Goal: Transaction & Acquisition: Purchase product/service

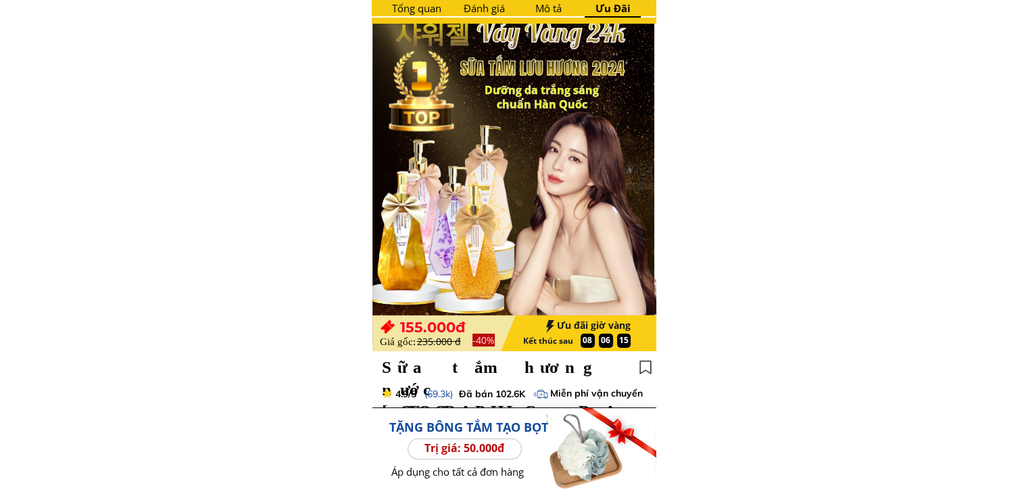
scroll to position [70, 0]
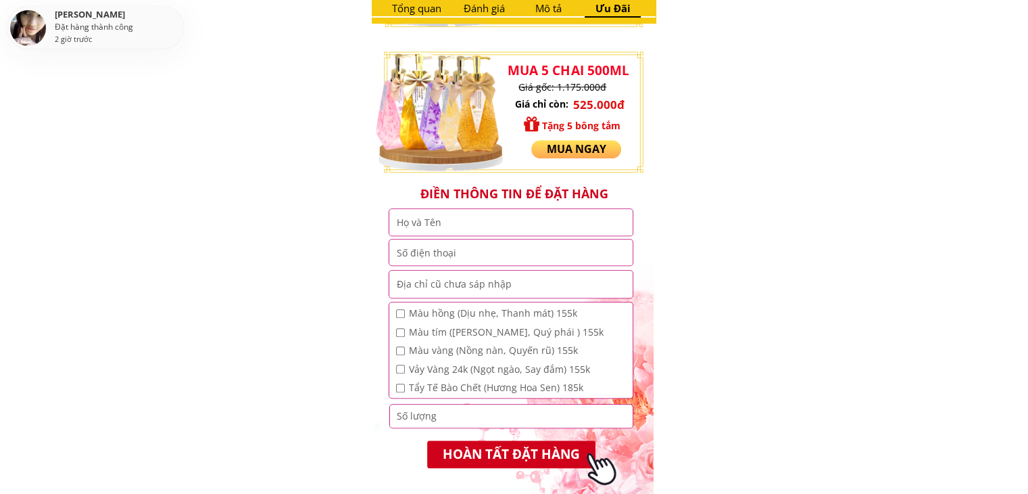
type input "huyền bé"
type input "0866670351"
type input "thượng long yên lập [GEOGRAPHIC_DATA]"
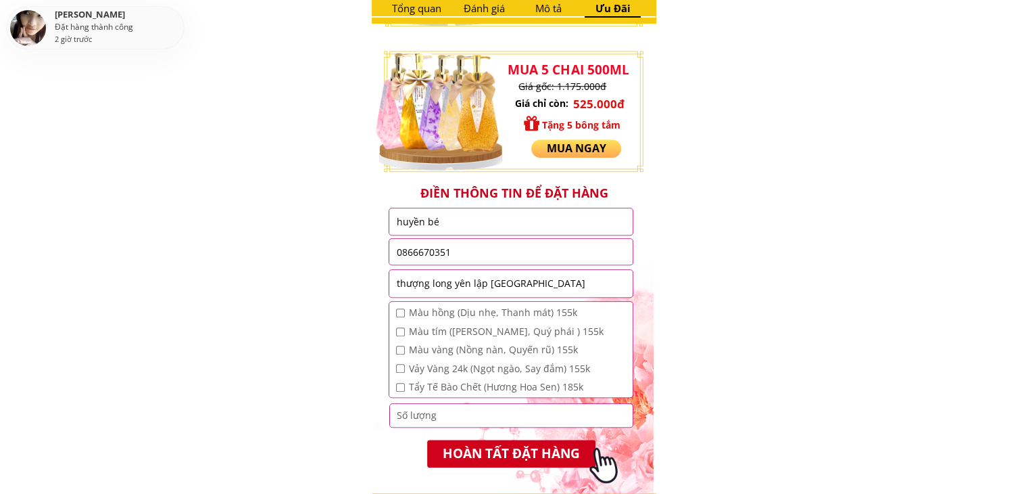
click at [500, 224] on input "huyền bé" at bounding box center [511, 221] width 237 height 26
click at [402, 310] on input "checkbox" at bounding box center [400, 312] width 9 height 9
checkbox input "true"
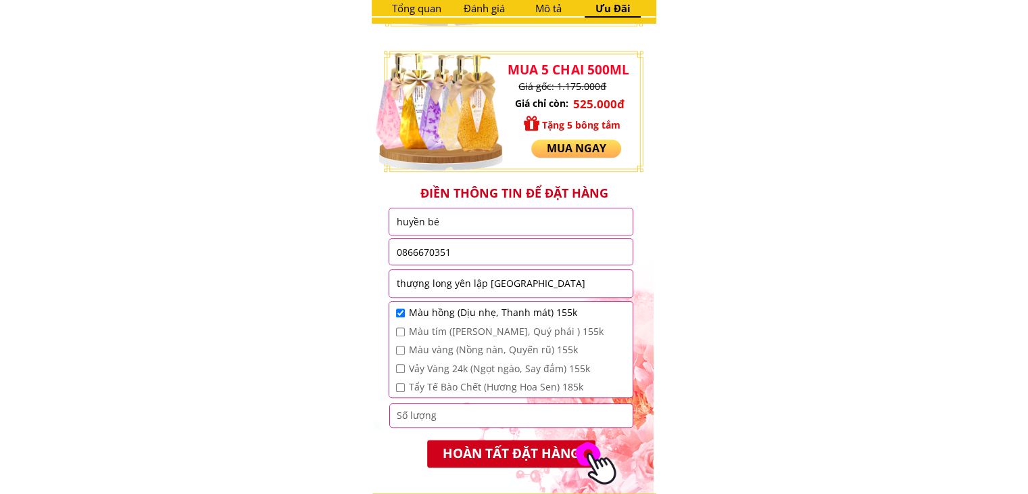
click at [401, 327] on input "checkbox" at bounding box center [400, 331] width 9 height 9
checkbox input "true"
click at [398, 349] on input "checkbox" at bounding box center [400, 349] width 9 height 9
checkbox input "true"
click at [397, 363] on div "Vảy Vàng 24k (Ngọt ngào, Say đắm) 155k" at bounding box center [499, 368] width 207 height 15
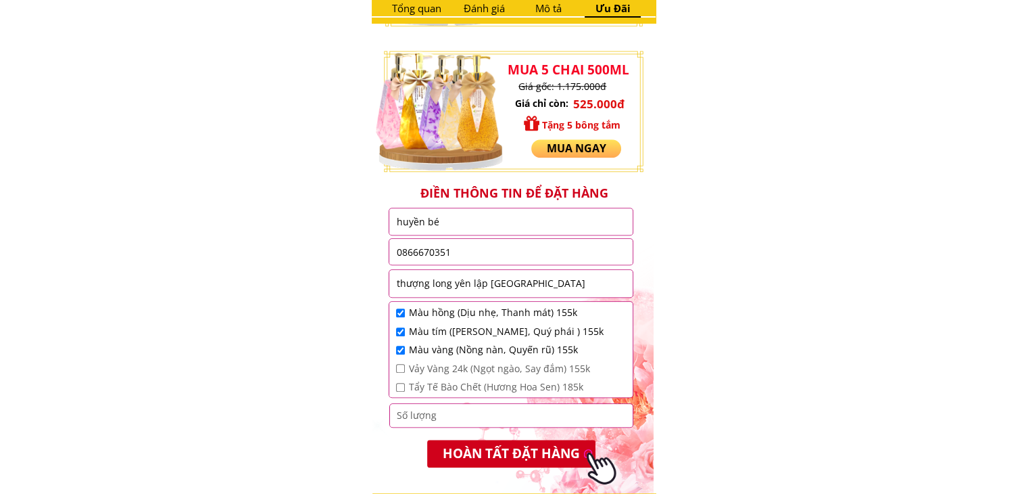
click at [400, 369] on input "checkbox" at bounding box center [400, 368] width 9 height 9
checkbox input "true"
click at [400, 390] on input "checkbox" at bounding box center [400, 387] width 9 height 9
checkbox input "true"
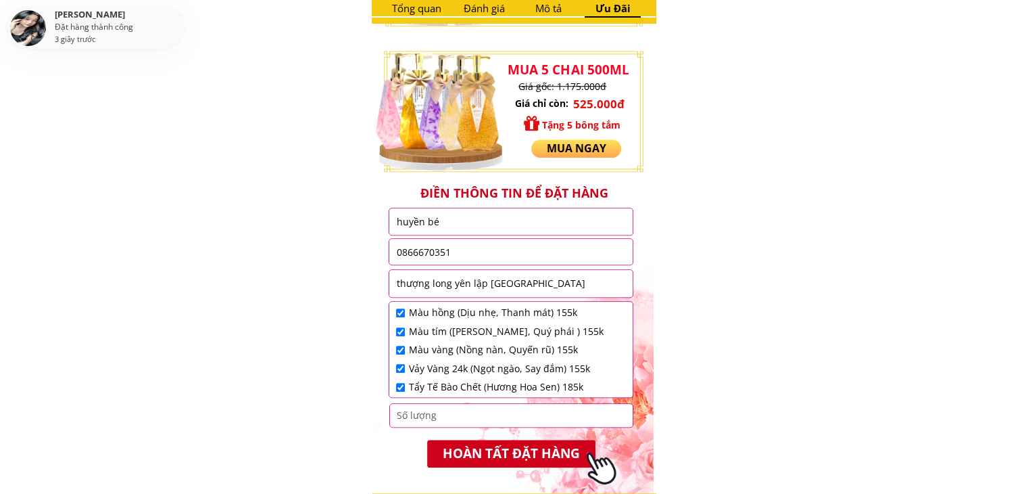
click at [467, 253] on input "0866670351" at bounding box center [511, 252] width 237 height 26
type input "0866670351"
click at [459, 222] on input "huyền bé" at bounding box center [511, 221] width 237 height 26
type input "huyền bé"
click at [527, 285] on input "thượng long yên lập [GEOGRAPHIC_DATA]" at bounding box center [511, 283] width 237 height 27
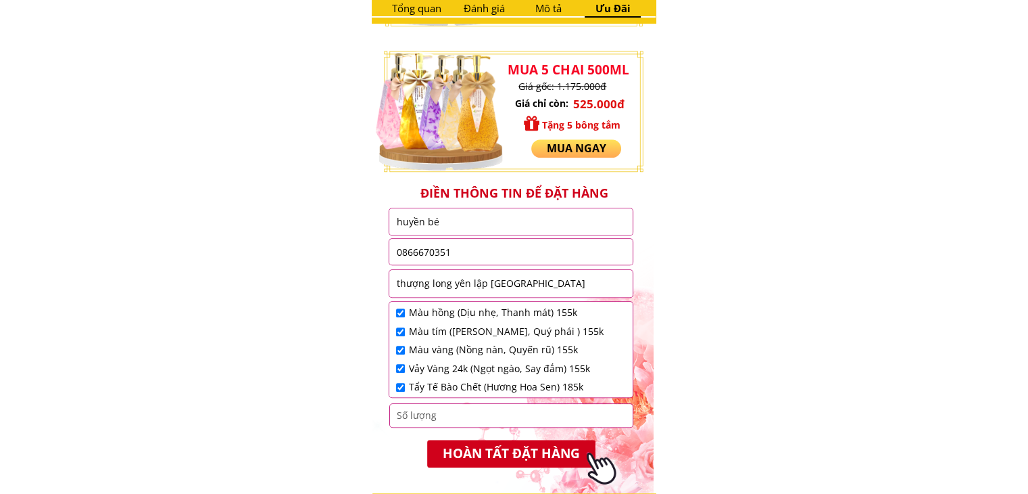
type input "thượng long yên lập [GEOGRAPHIC_DATA]"
click at [457, 423] on input "number" at bounding box center [511, 415] width 237 height 23
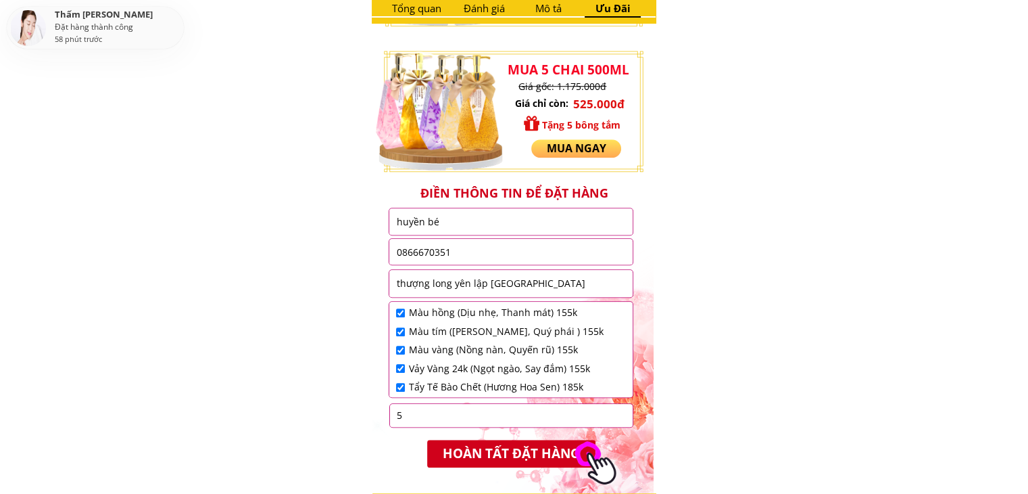
type input "5"
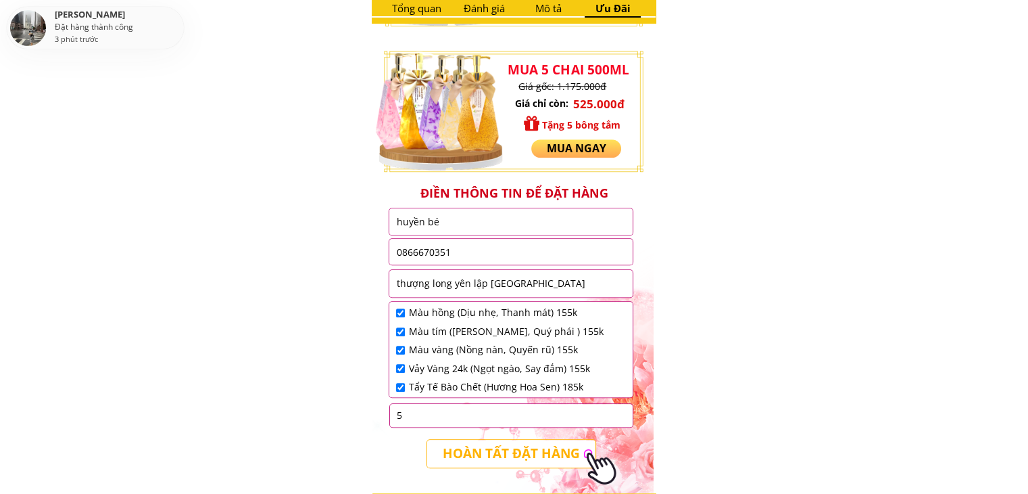
click at [530, 454] on p "HOÀN TẤT ĐẶT HÀNG" at bounding box center [512, 453] width 170 height 28
